Goal: Find contact information: Find contact information

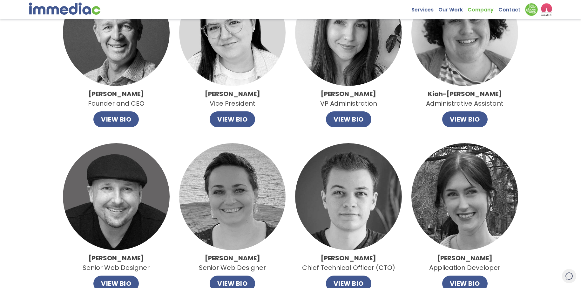
scroll to position [95, 0]
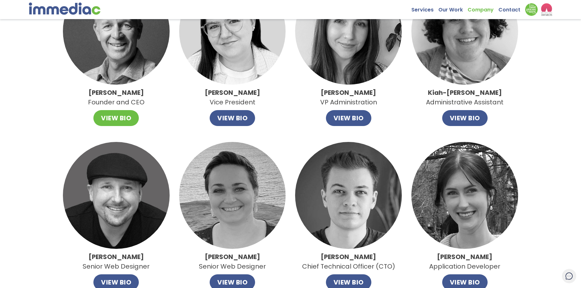
click at [124, 120] on button "VIEW BIO" at bounding box center [115, 118] width 45 height 16
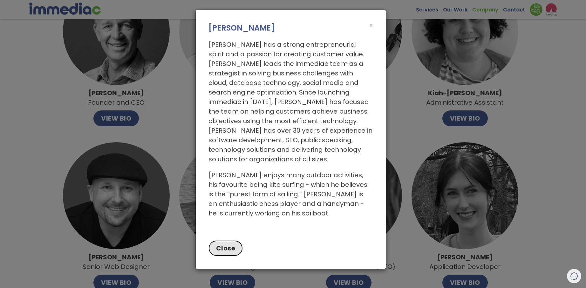
click at [230, 240] on button "Close" at bounding box center [226, 248] width 35 height 16
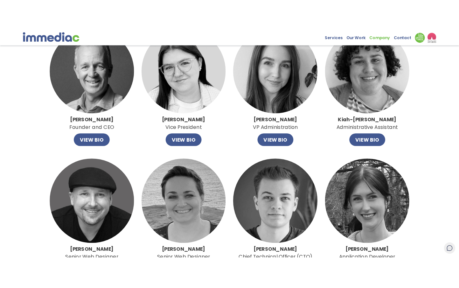
scroll to position [32, 0]
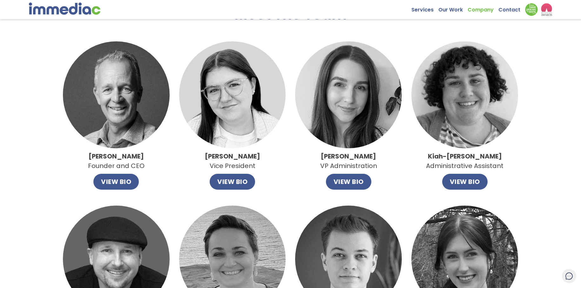
drag, startPoint x: 579, startPoint y: 43, endPoint x: 572, endPoint y: 43, distance: 7.3
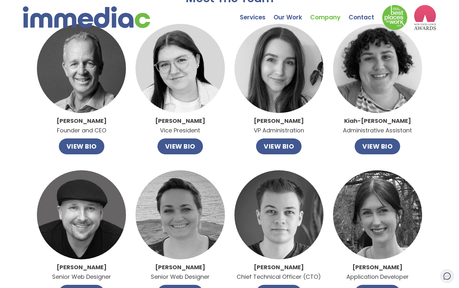
scroll to position [0, 0]
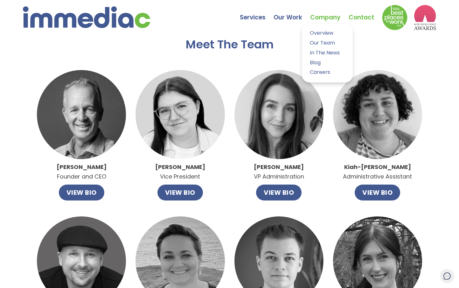
drag, startPoint x: 358, startPoint y: 19, endPoint x: 344, endPoint y: 21, distance: 13.7
click at [358, 19] on link "Contact" at bounding box center [364, 13] width 33 height 22
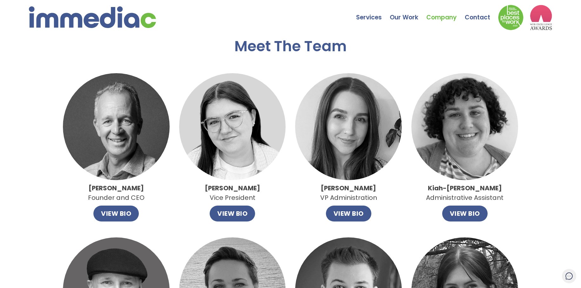
drag, startPoint x: 352, startPoint y: 23, endPoint x: 349, endPoint y: 23, distance: 3.5
click at [352, 23] on div "Services Web Design Apps Technologies Custom Software Search Engine Optimizatio…" at bounding box center [290, 15] width 523 height 30
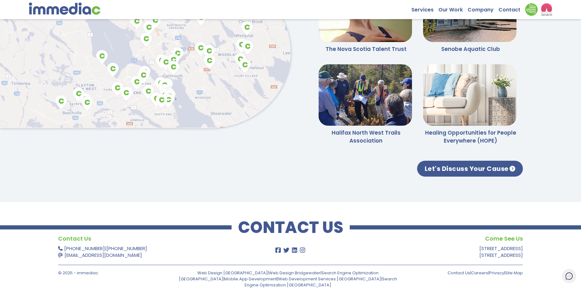
scroll to position [1654, 0]
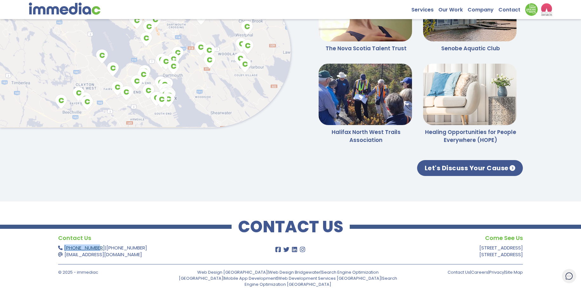
drag, startPoint x: 91, startPoint y: 247, endPoint x: 65, endPoint y: 248, distance: 25.7
click at [65, 248] on p "902-491-4485 | 866-222-5605 support@immediac.com" at bounding box center [152, 250] width 189 height 13
drag, startPoint x: 65, startPoint y: 248, endPoint x: 81, endPoint y: 247, distance: 15.9
